Goal: Check status: Check status

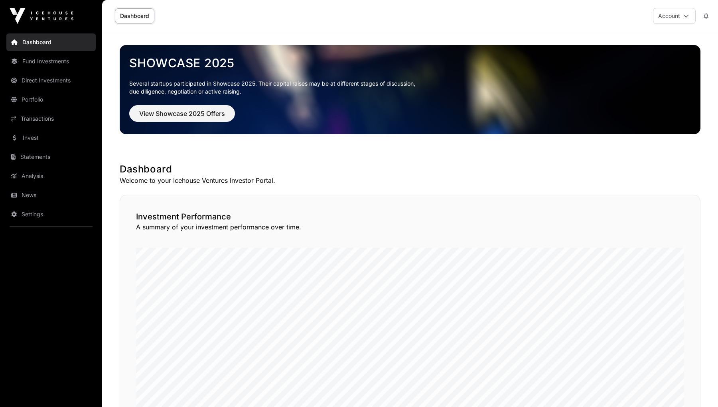
scroll to position [49, 0]
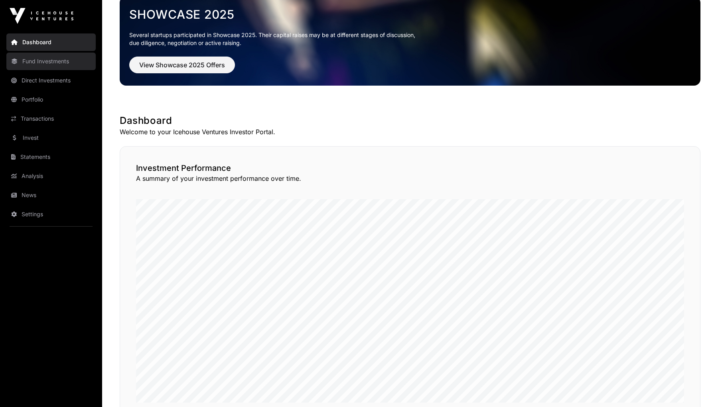
click at [58, 62] on link "Fund Investments" at bounding box center [50, 62] width 89 height 18
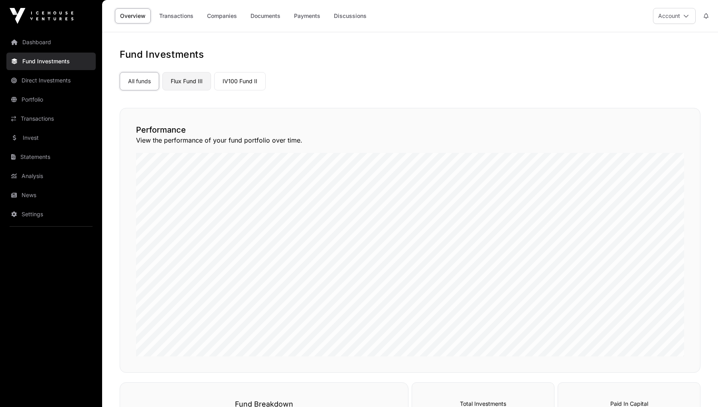
click at [198, 82] on link "Flux Fund III" at bounding box center [186, 81] width 49 height 18
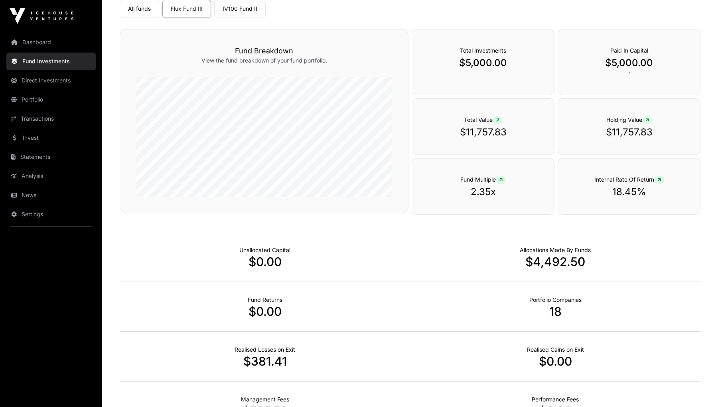
scroll to position [90, 0]
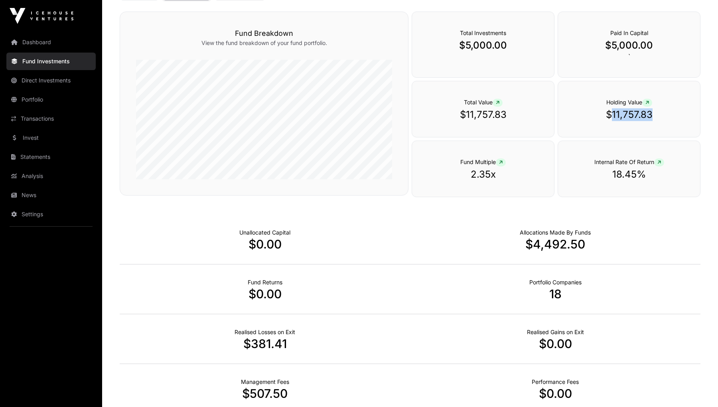
drag, startPoint x: 613, startPoint y: 116, endPoint x: 682, endPoint y: 116, distance: 69.0
click at [684, 116] on div "Holding Value $11,757.83" at bounding box center [628, 109] width 143 height 57
copy p "11,757.83"
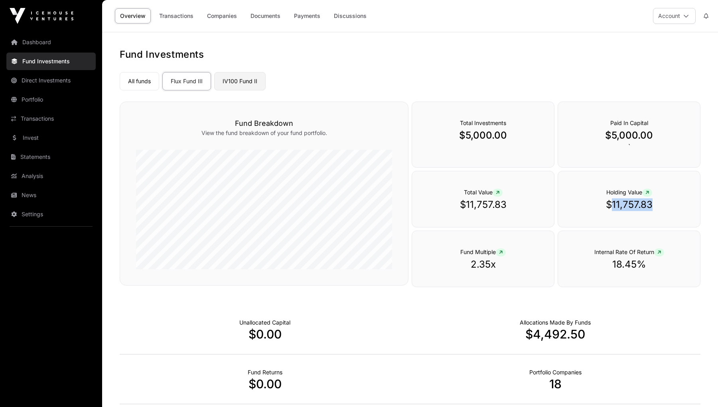
scroll to position [0, 0]
click at [234, 76] on link "IV100 Fund II" at bounding box center [239, 81] width 51 height 18
drag, startPoint x: 656, startPoint y: 205, endPoint x: 612, endPoint y: 201, distance: 44.5
click at [612, 201] on p "$22,371.38" at bounding box center [629, 205] width 110 height 13
copy p "22,371.38"
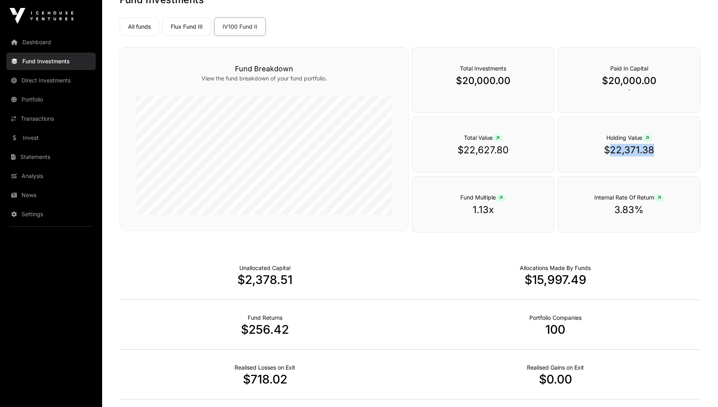
scroll to position [80, 0]
